Goal: Information Seeking & Learning: Check status

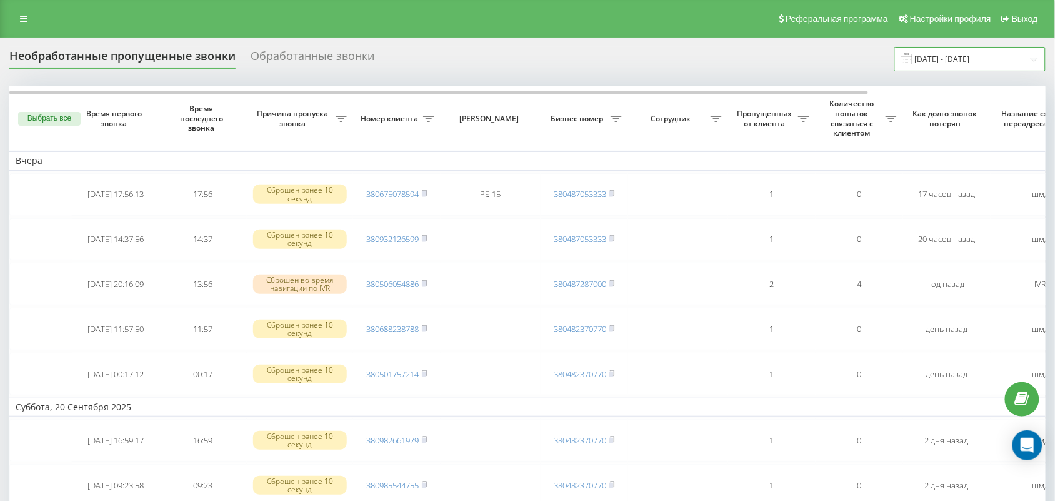
click at [954, 61] on input "21.08.2025 - 21.09.2025" at bounding box center [970, 59] width 151 height 24
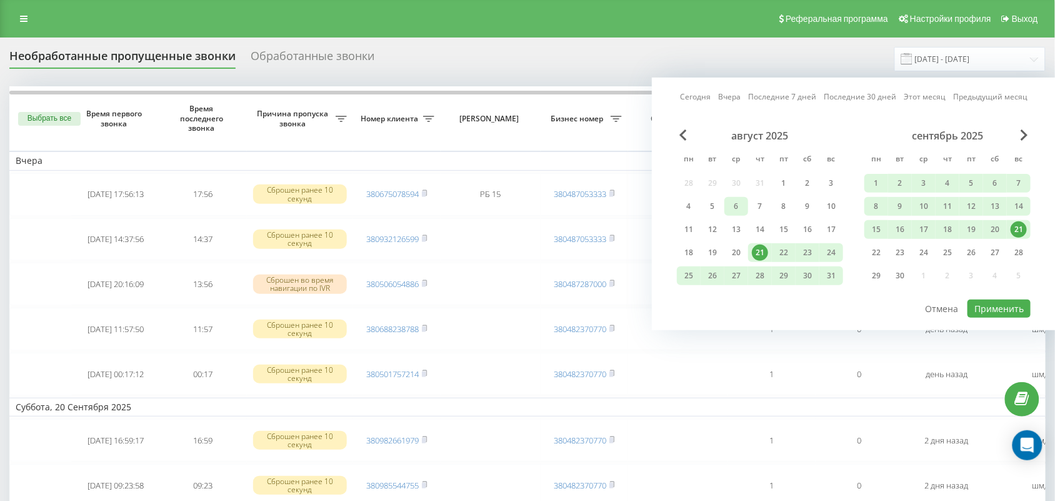
click at [742, 205] on div "6" at bounding box center [736, 206] width 16 height 16
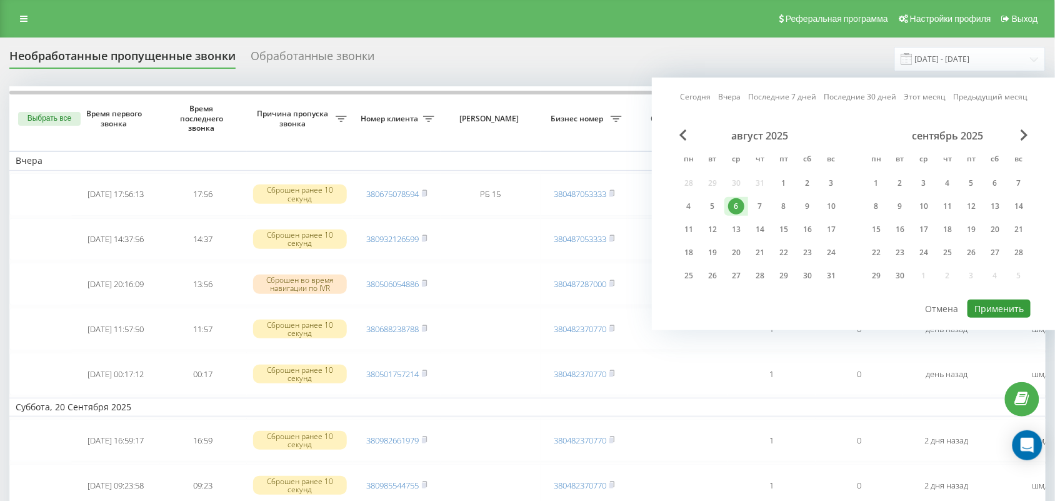
click at [995, 302] on button "Применить" at bounding box center [999, 309] width 63 height 18
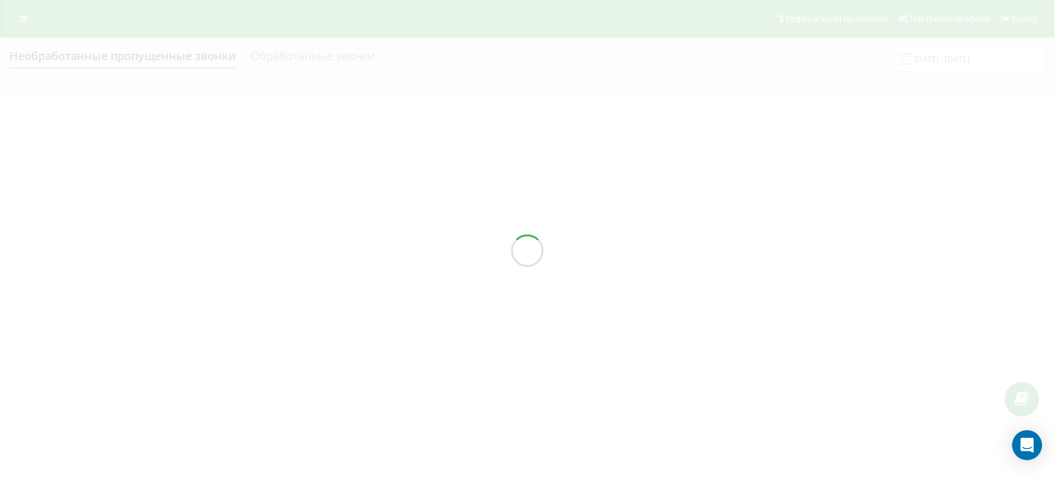
type input "06.08.2025 - 06.08.2025"
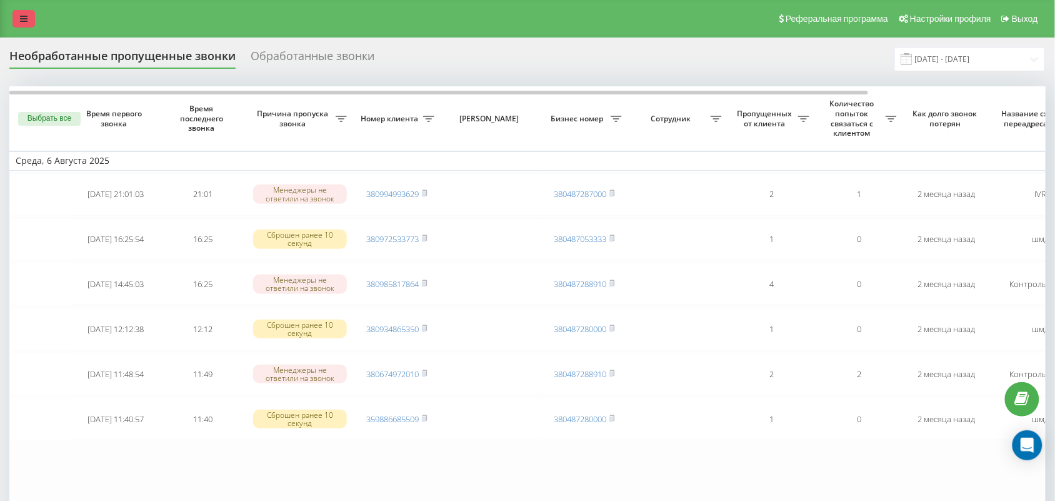
click at [27, 17] on icon at bounding box center [24, 18] width 8 height 9
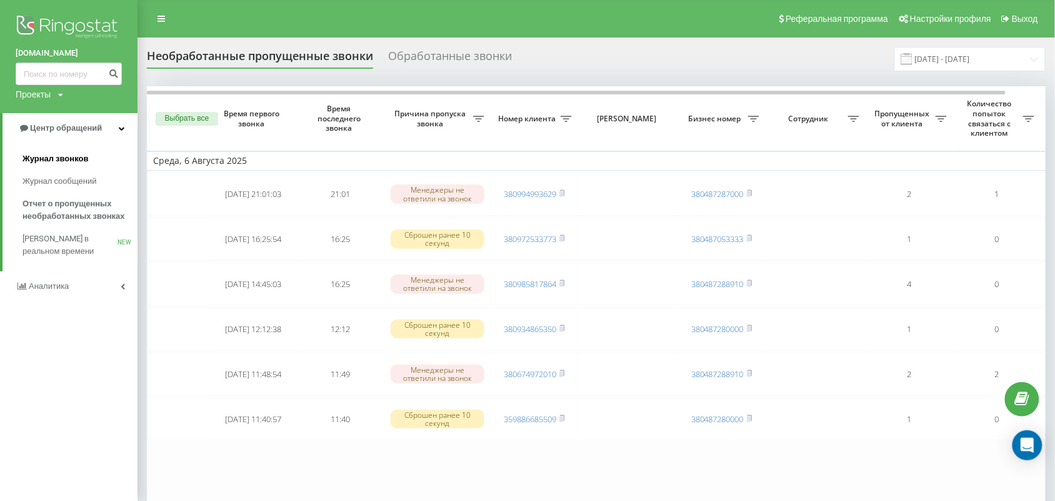
click at [68, 158] on span "Журнал звонков" at bounding box center [56, 159] width 66 height 13
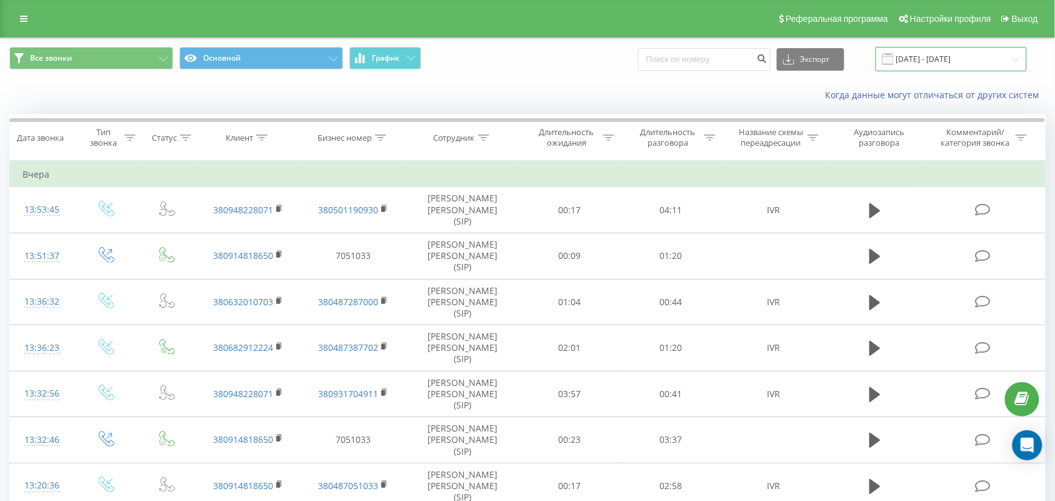
click at [970, 48] on input "[DATE] - [DATE]" at bounding box center [951, 59] width 151 height 24
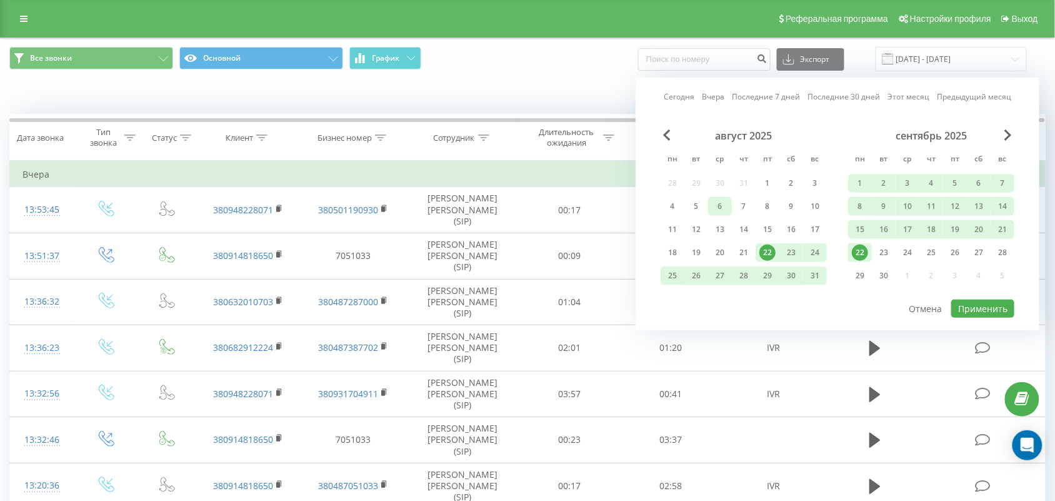
click at [722, 205] on div "6" at bounding box center [720, 206] width 16 height 16
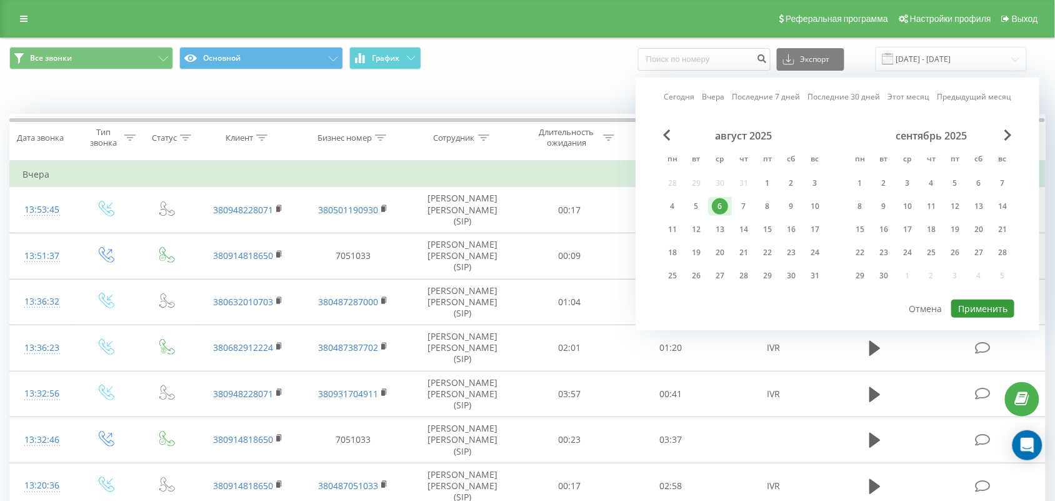
click at [995, 302] on button "Применить" at bounding box center [983, 309] width 63 height 18
type input "06.08.2025 - 06.08.2025"
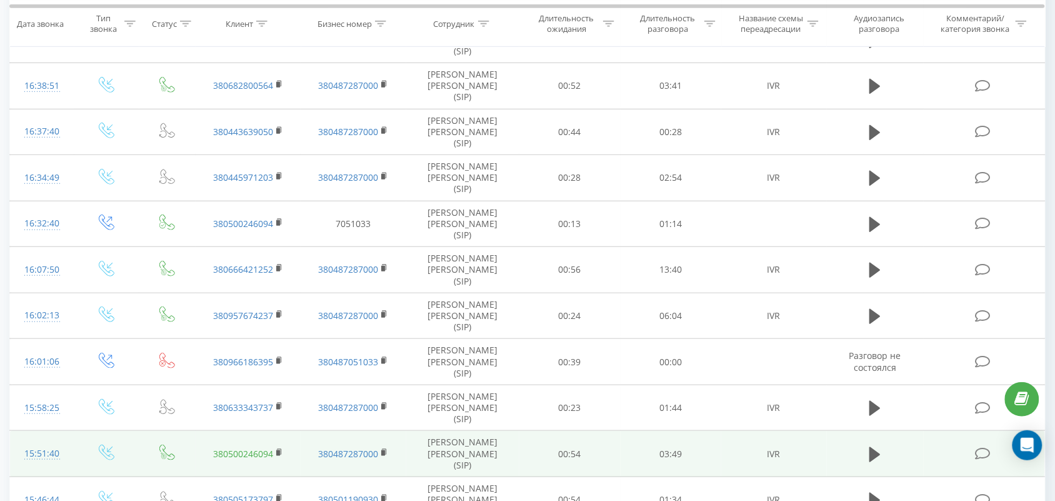
scroll to position [234, 0]
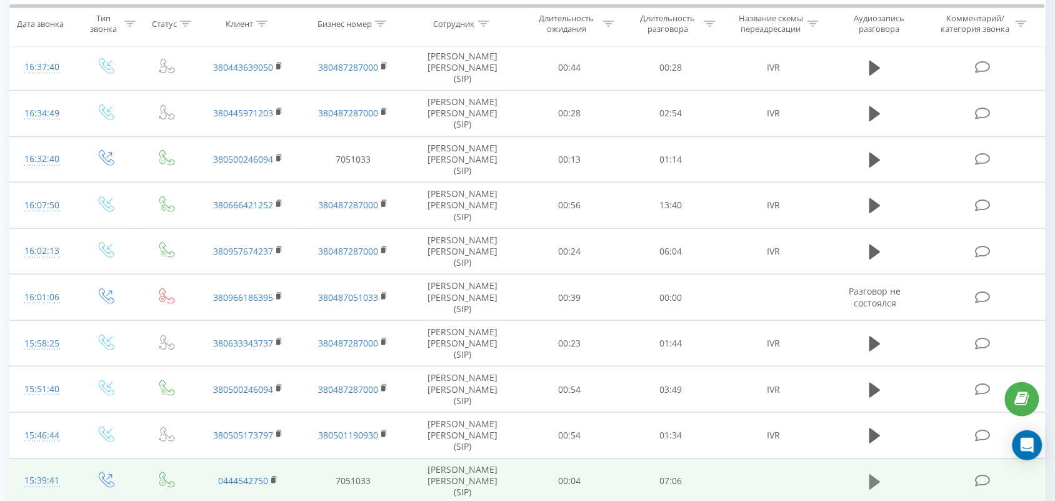
click at [874, 475] on icon at bounding box center [875, 482] width 11 height 15
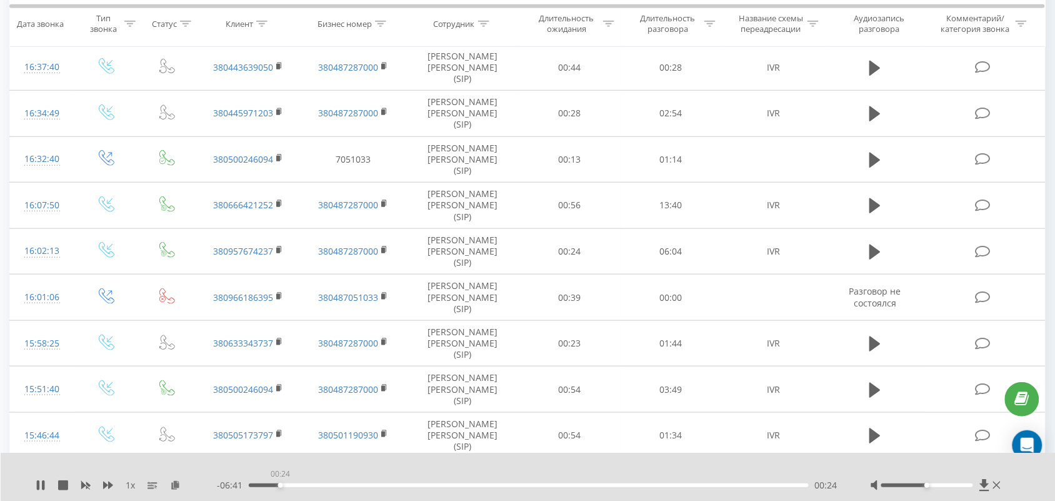
click at [280, 485] on div "00:24" at bounding box center [529, 485] width 560 height 4
click at [311, 483] on div "00:24" at bounding box center [529, 485] width 560 height 4
click at [340, 482] on div "- 06:13 00:51 00:51" at bounding box center [528, 485] width 623 height 13
click at [345, 486] on div "01:13" at bounding box center [529, 485] width 560 height 4
drag, startPoint x: 427, startPoint y: 483, endPoint x: 446, endPoint y: 485, distance: 18.9
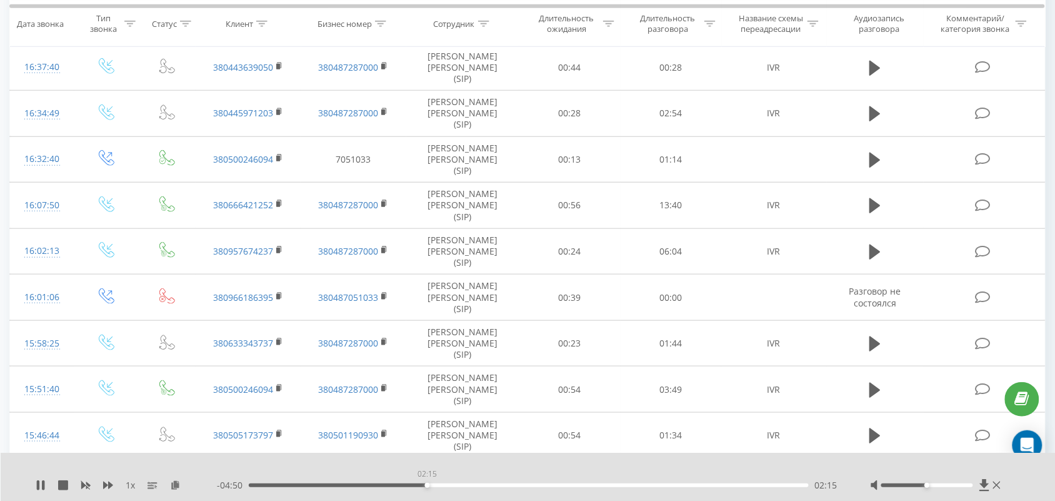
click at [429, 483] on div "02:15" at bounding box center [529, 485] width 560 height 4
click at [465, 483] on div "02:18" at bounding box center [529, 485] width 560 height 4
drag, startPoint x: 448, startPoint y: 480, endPoint x: 441, endPoint y: 485, distance: 8.5
click at [448, 483] on div "- 04:18 02:47 02:47" at bounding box center [528, 485] width 623 height 13
click at [443, 483] on div "02:47" at bounding box center [529, 485] width 560 height 4
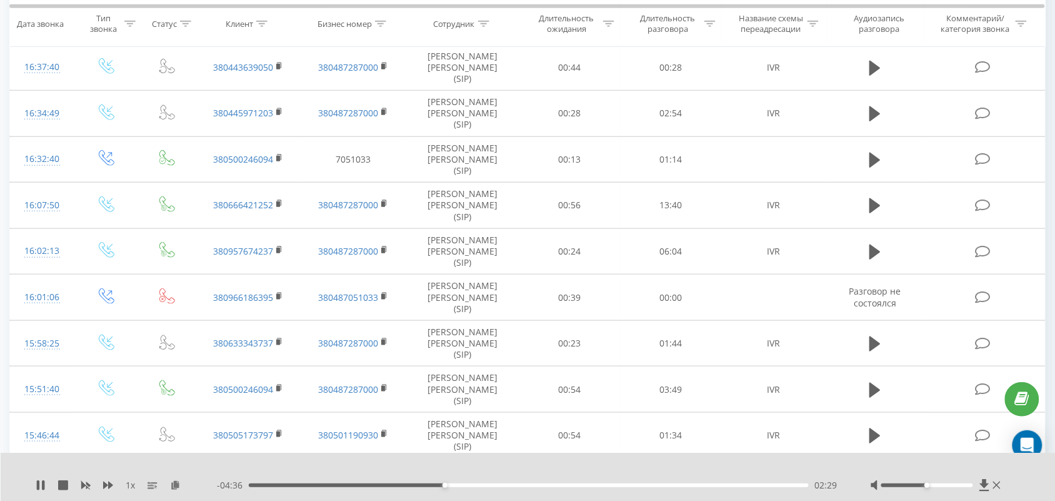
click at [415, 485] on div "02:29" at bounding box center [529, 485] width 560 height 4
drag, startPoint x: 485, startPoint y: 486, endPoint x: 566, endPoint y: 491, distance: 81.4
click at [566, 491] on div "- 07:05 00:00 00:00" at bounding box center [528, 485] width 623 height 13
click at [986, 486] on icon at bounding box center [984, 485] width 9 height 12
click at [623, 485] on div "04:44" at bounding box center [529, 485] width 560 height 4
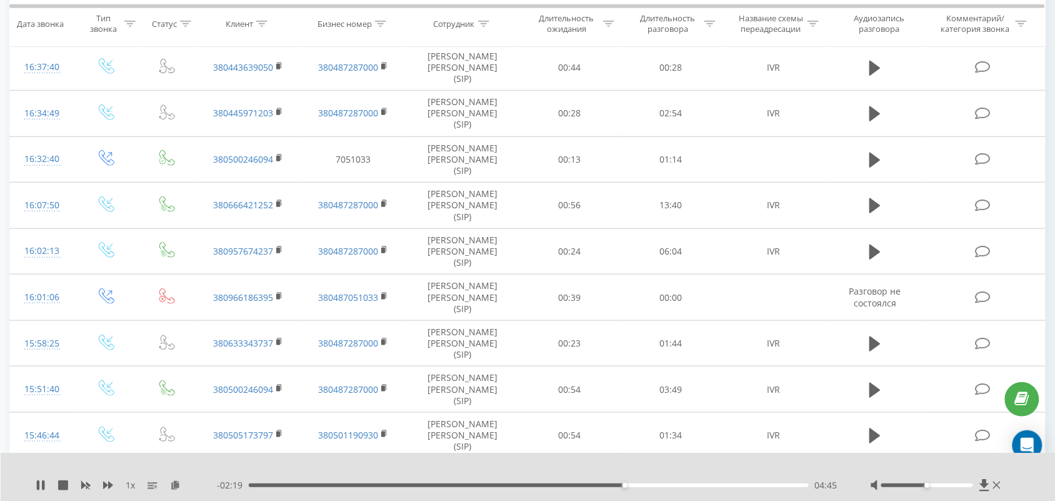
drag, startPoint x: 641, startPoint y: 483, endPoint x: 655, endPoint y: 485, distance: 13.8
click at [647, 485] on div "04:45" at bounding box center [529, 485] width 560 height 4
click at [664, 483] on div "05:15" at bounding box center [529, 485] width 560 height 4
click at [678, 483] on div "05:26" at bounding box center [529, 485] width 560 height 4
click at [693, 485] on div "05:27" at bounding box center [529, 485] width 560 height 4
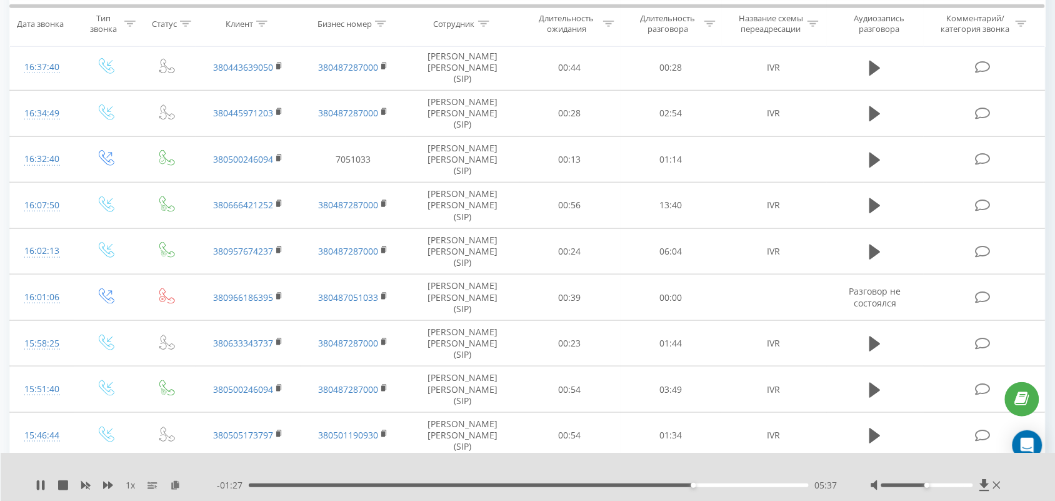
click at [711, 486] on div "05:37" at bounding box center [529, 485] width 560 height 4
click at [39, 485] on icon at bounding box center [38, 485] width 3 height 10
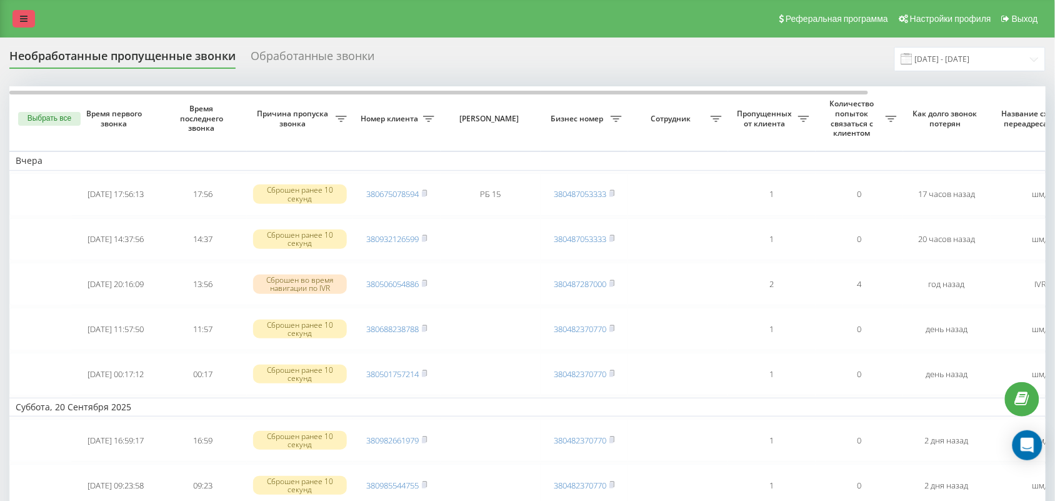
click at [18, 18] on link at bounding box center [24, 19] width 23 height 18
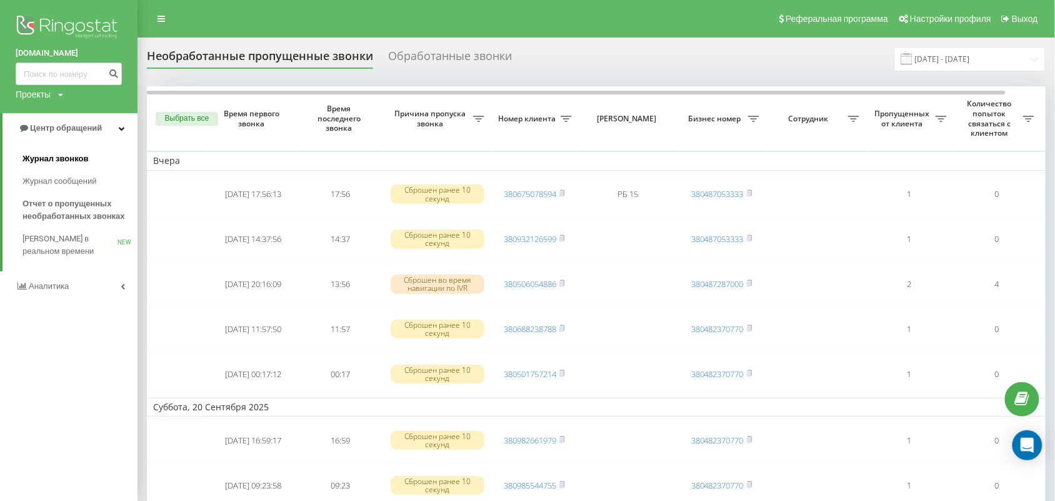
click at [53, 155] on span "Журнал звонков" at bounding box center [56, 159] width 66 height 13
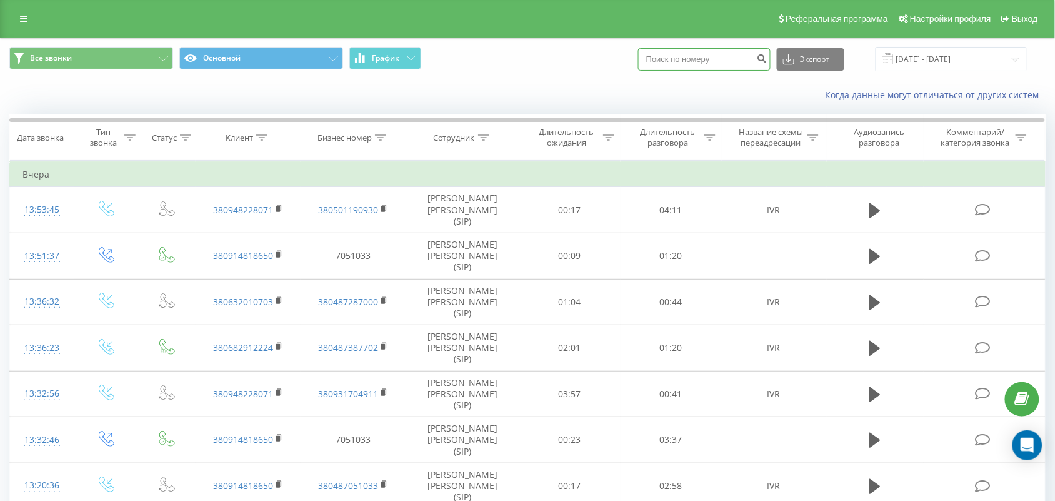
click at [711, 58] on input at bounding box center [704, 59] width 133 height 23
paste input "380987860367"
type input "380987860367"
click at [768, 60] on icon "submit" at bounding box center [762, 57] width 11 height 8
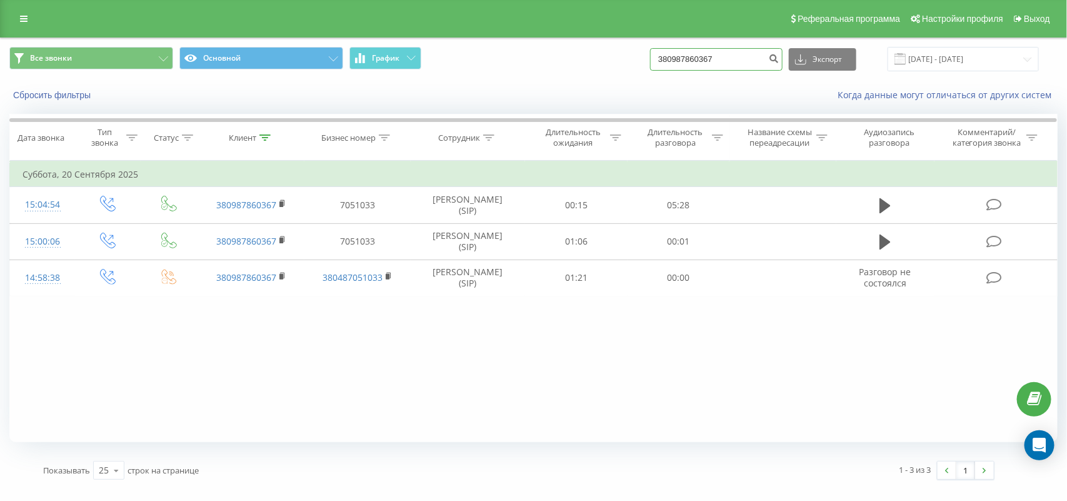
click at [694, 64] on input "380987860367" at bounding box center [716, 59] width 133 height 23
click at [735, 60] on input "380987860367" at bounding box center [716, 59] width 133 height 23
drag, startPoint x: 735, startPoint y: 60, endPoint x: 502, endPoint y: 53, distance: 232.7
click at [502, 53] on div "Все звонки Основной График 380987860367 Экспорт .csv .xls .xlsx [DATE] - [DATE]" at bounding box center [533, 59] width 1049 height 24
click at [780, 59] on icon "submit" at bounding box center [774, 57] width 11 height 8
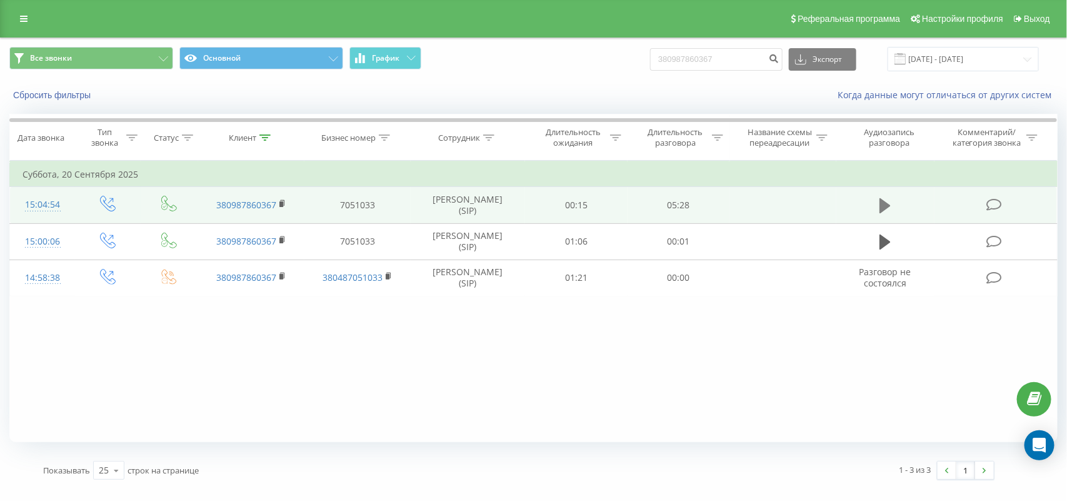
click at [886, 203] on icon at bounding box center [885, 205] width 11 height 15
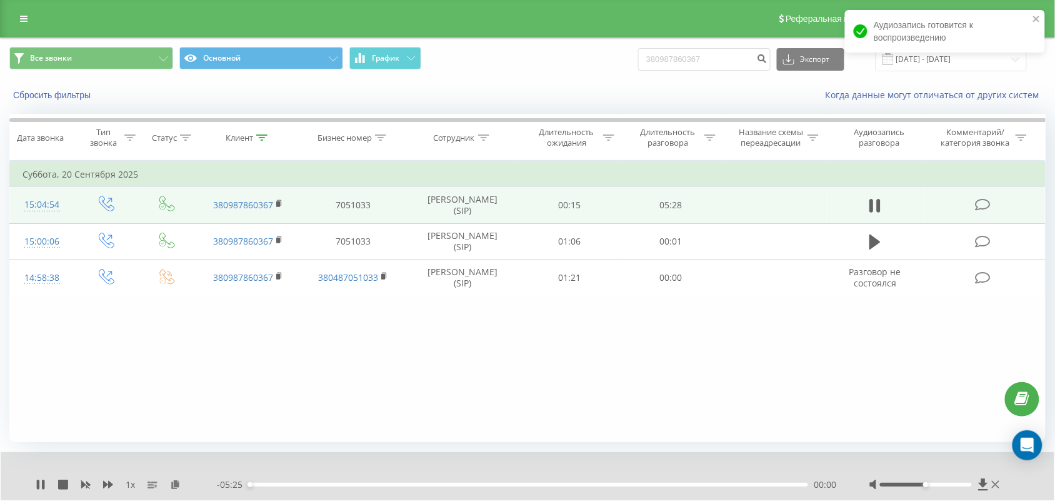
click at [595, 485] on div "00:00" at bounding box center [529, 485] width 560 height 4
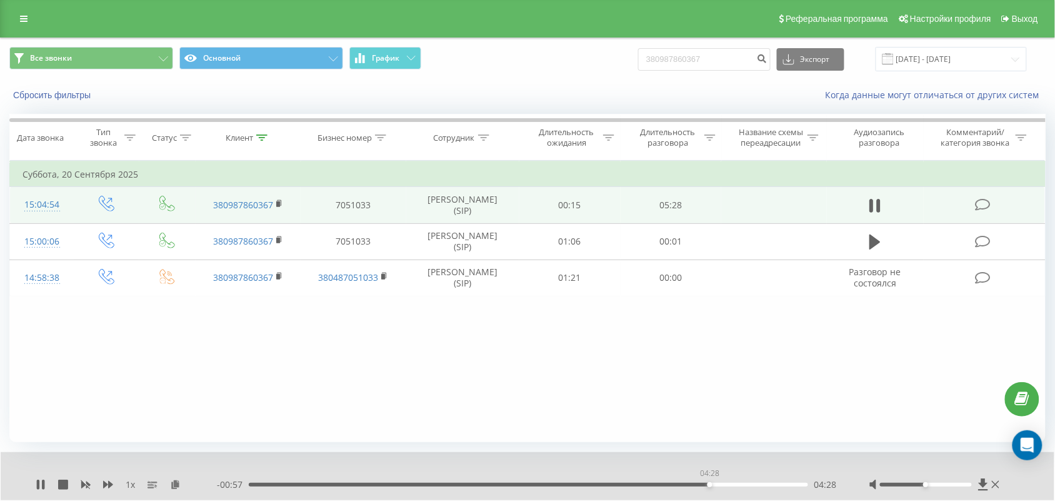
click at [710, 486] on div "04:28" at bounding box center [529, 485] width 560 height 4
click at [39, 481] on icon at bounding box center [38, 485] width 3 height 10
click at [511, 488] on div "- 00:42 04:43 04:43" at bounding box center [528, 484] width 622 height 13
click at [515, 485] on div "02:35" at bounding box center [529, 485] width 560 height 4
click at [273, 488] on div "- 05:26 00:00 00:00" at bounding box center [528, 484] width 622 height 13
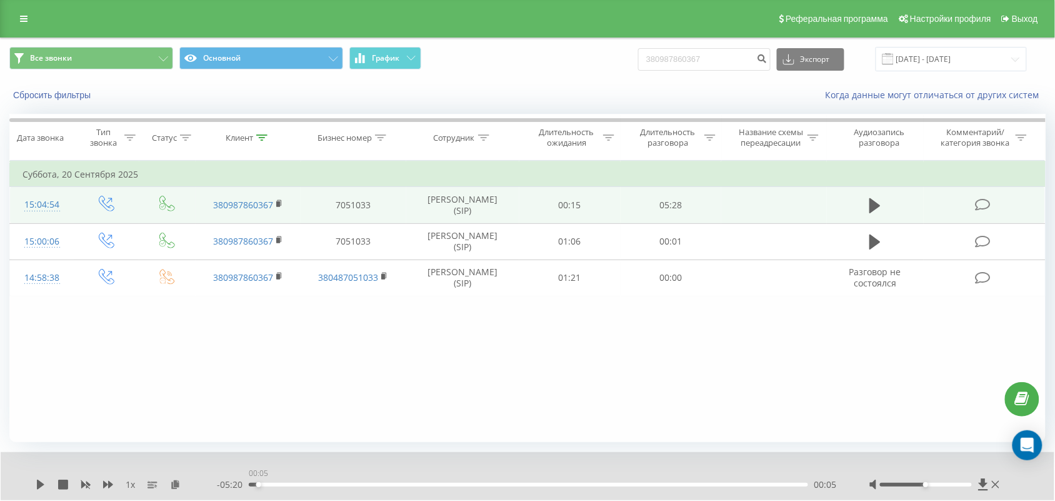
click at [258, 485] on div "00:05" at bounding box center [529, 485] width 560 height 4
click at [36, 480] on icon at bounding box center [41, 485] width 10 height 10
click at [41, 482] on icon at bounding box center [41, 485] width 10 height 10
